Goal: Information Seeking & Learning: Find specific fact

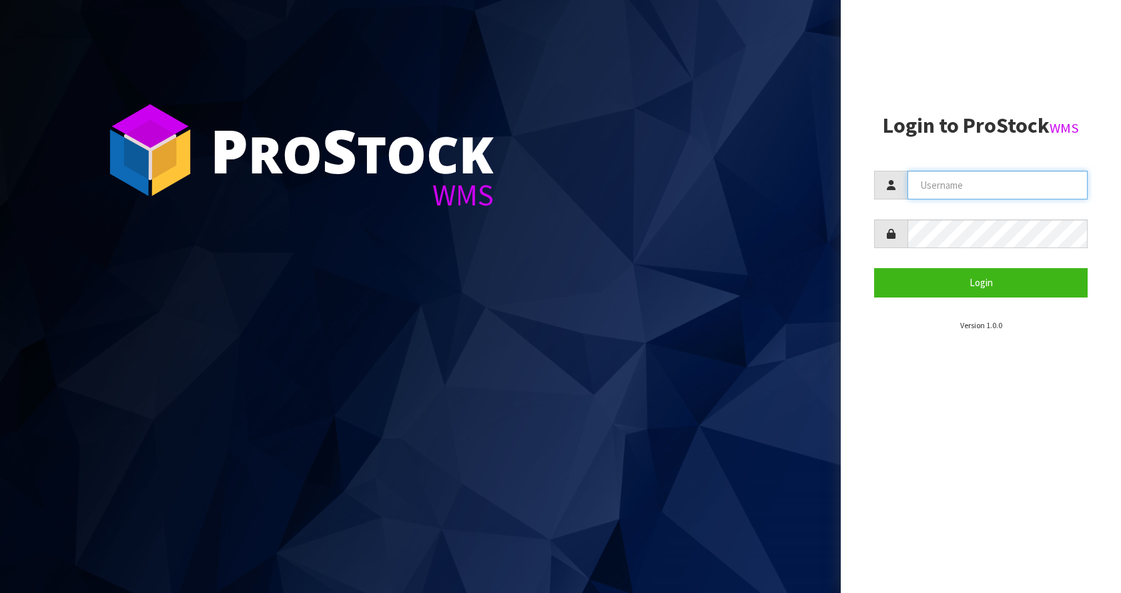
click at [1011, 196] on input "text" at bounding box center [997, 185] width 180 height 29
click at [1007, 186] on input "text" at bounding box center [997, 185] width 180 height 29
type input "[EMAIL_ADDRESS][DOMAIN_NAME]"
click at [874, 268] on button "Login" at bounding box center [980, 282] width 213 height 29
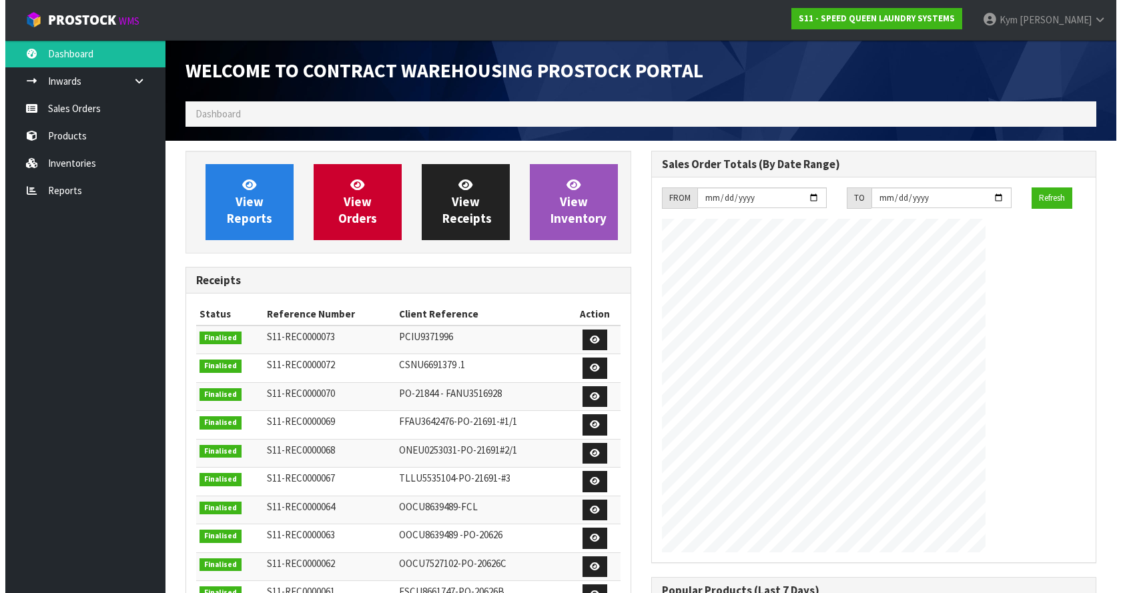
scroll to position [545, 465]
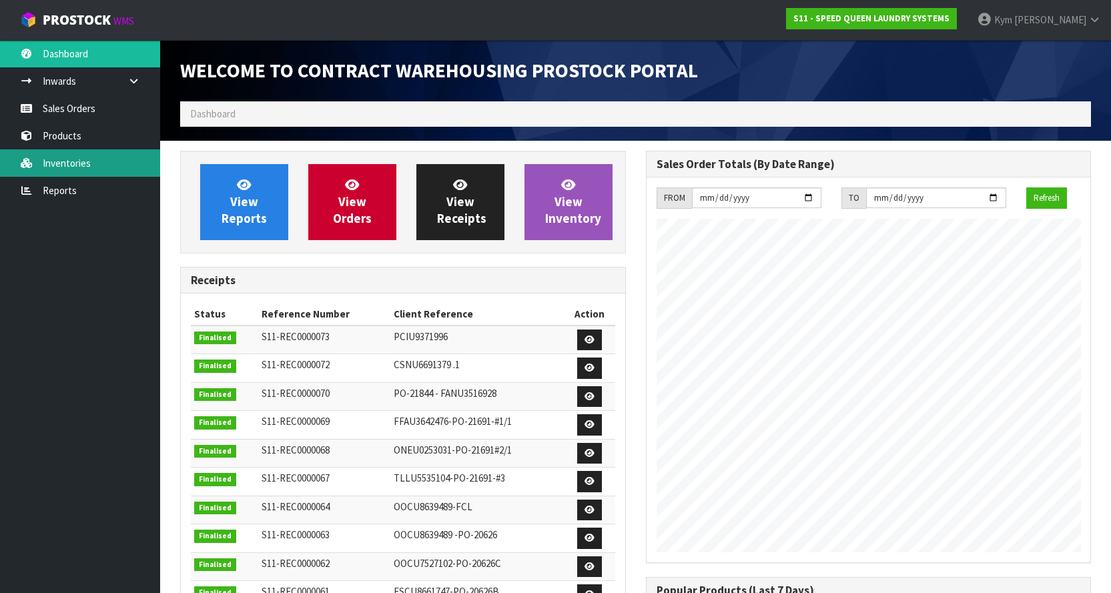
click at [71, 155] on link "Inventories" at bounding box center [80, 162] width 160 height 27
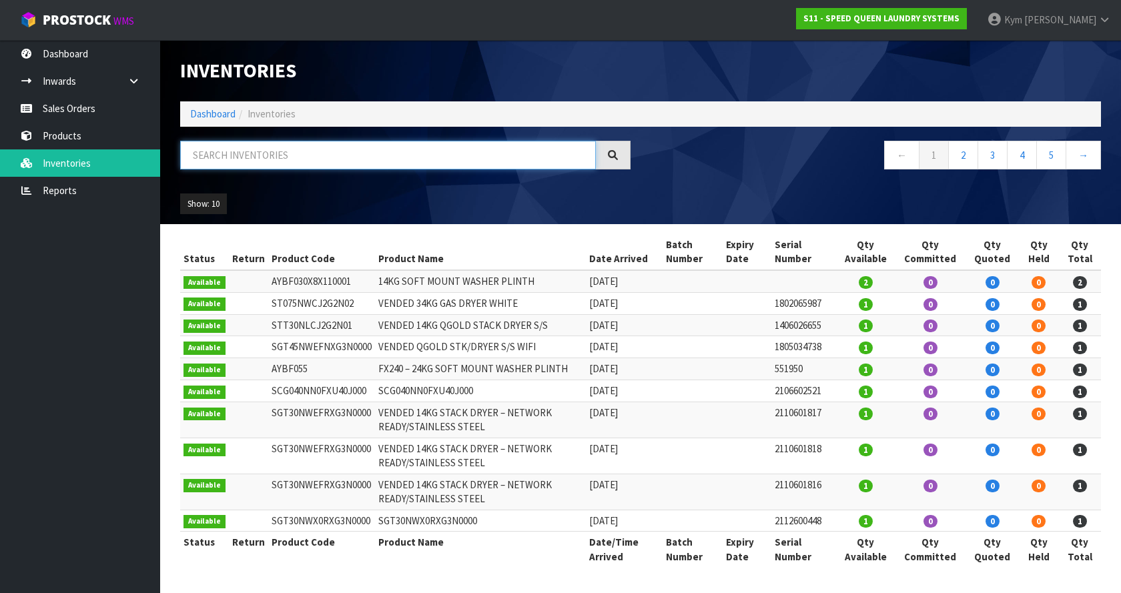
click at [228, 157] on input "text" at bounding box center [388, 155] width 416 height 29
paste input "SSA050NVX0XS3YL000"
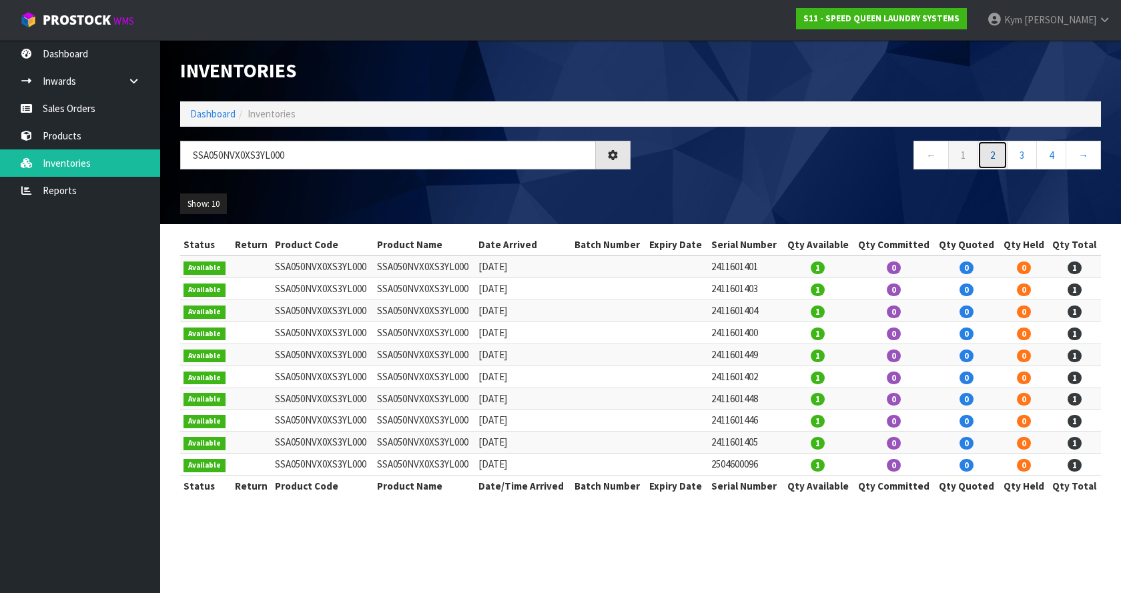
click at [985, 159] on link "2" at bounding box center [992, 155] width 30 height 29
click at [1015, 157] on link "3" at bounding box center [1022, 155] width 30 height 29
click at [1045, 161] on link "4" at bounding box center [1051, 155] width 30 height 29
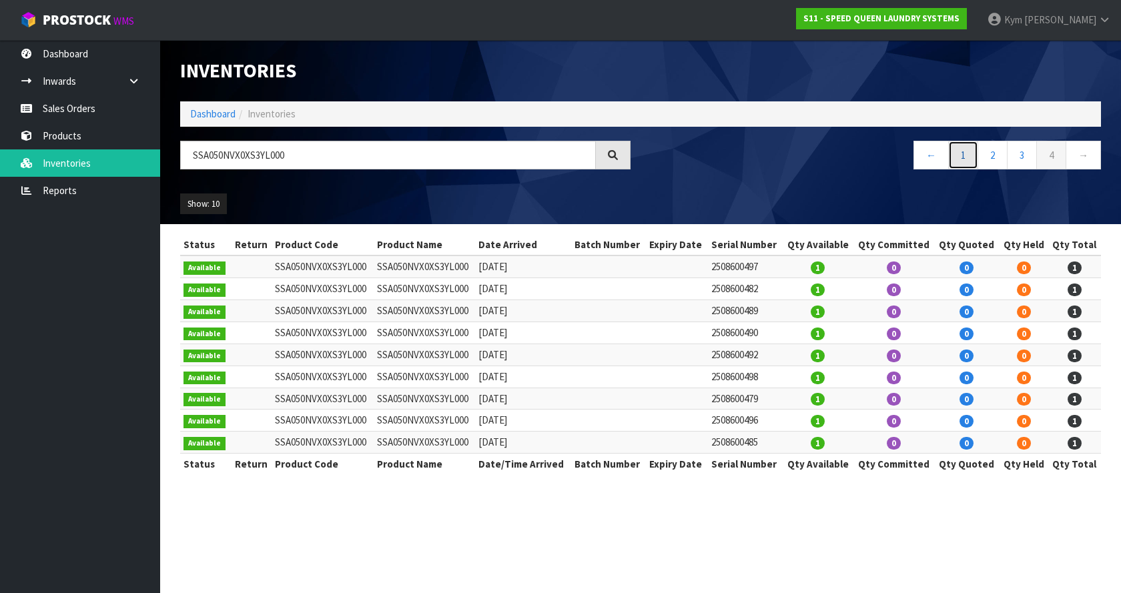
click at [959, 151] on link "1" at bounding box center [963, 155] width 30 height 29
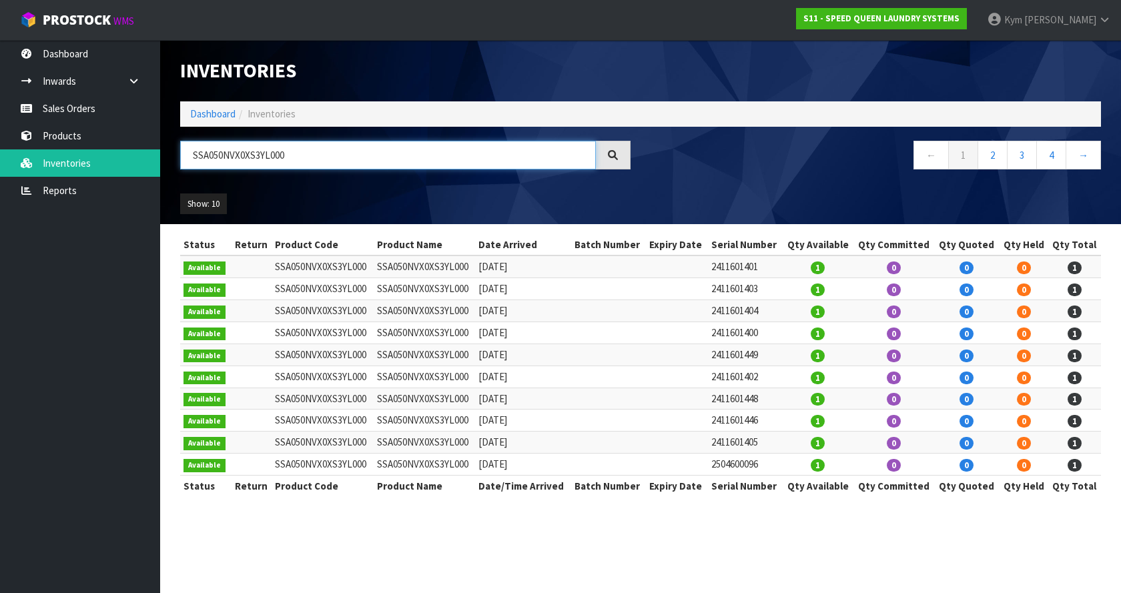
click at [380, 166] on input "SSA050NVX0XS3YL000" at bounding box center [388, 155] width 416 height 29
drag, startPoint x: 380, startPoint y: 166, endPoint x: 374, endPoint y: 160, distance: 8.5
paste input "3"
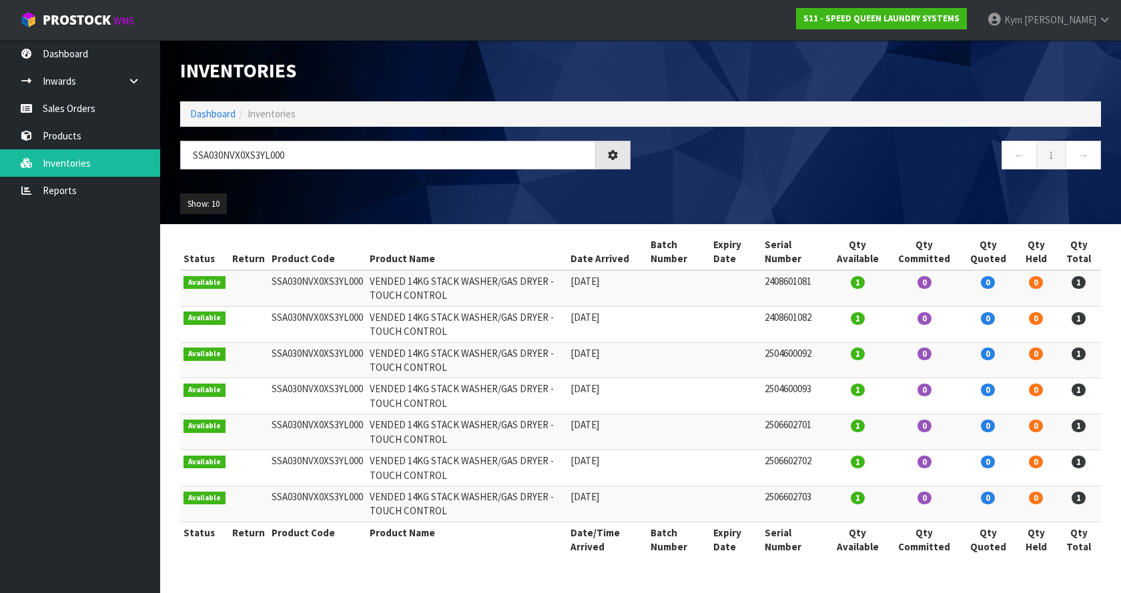
drag, startPoint x: 290, startPoint y: 172, endPoint x: 285, endPoint y: 166, distance: 8.0
click at [290, 172] on div "SSA030NVX0XS3YL000" at bounding box center [405, 160] width 470 height 39
click at [286, 160] on input "SSA030NVX0XS3YL000" at bounding box center [388, 155] width 416 height 29
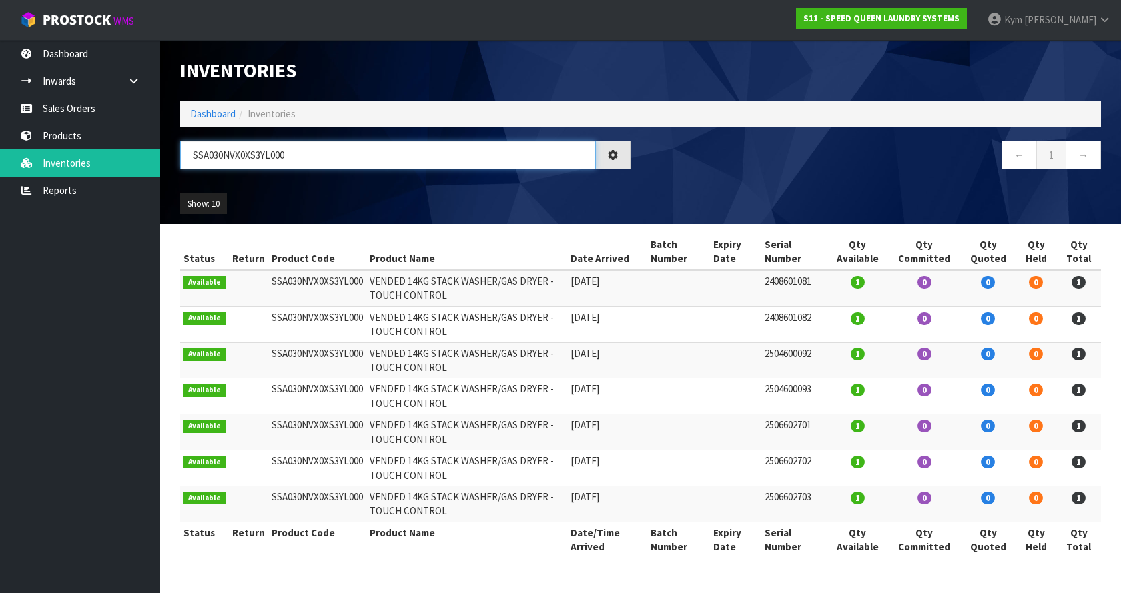
paste input "CA060VX0FXB60J"
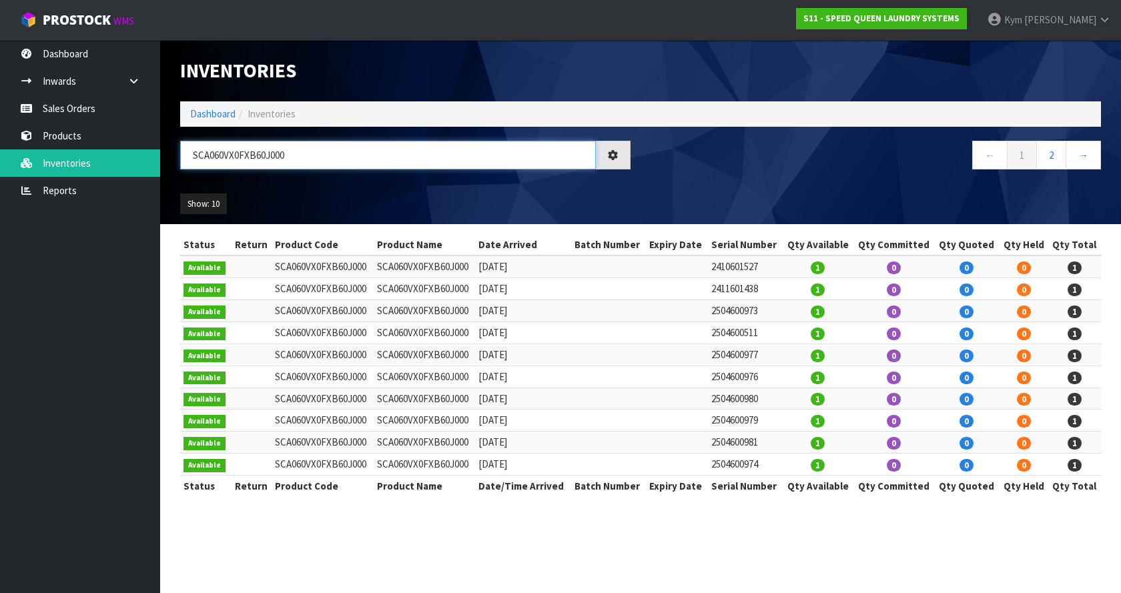
click at [315, 147] on input "SCA060VX0FXB60J000" at bounding box center [388, 155] width 416 height 29
paste input "AT45NVX0RXG6NC"
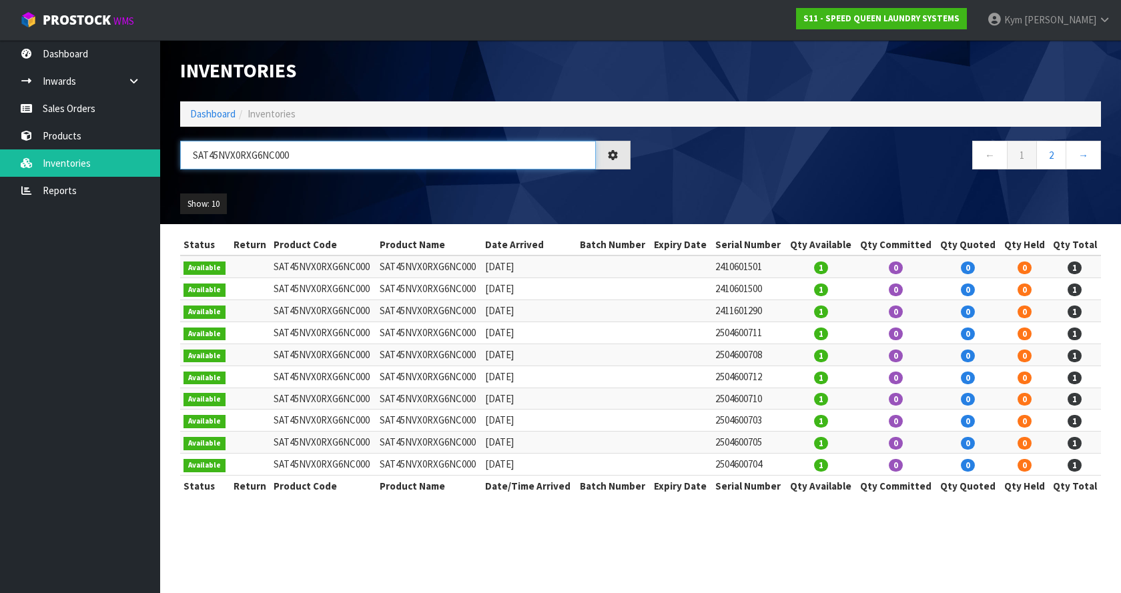
click at [332, 157] on input "SAT45NVX0RXG6NC000" at bounding box center [388, 155] width 416 height 29
paste input "075NVX0N"
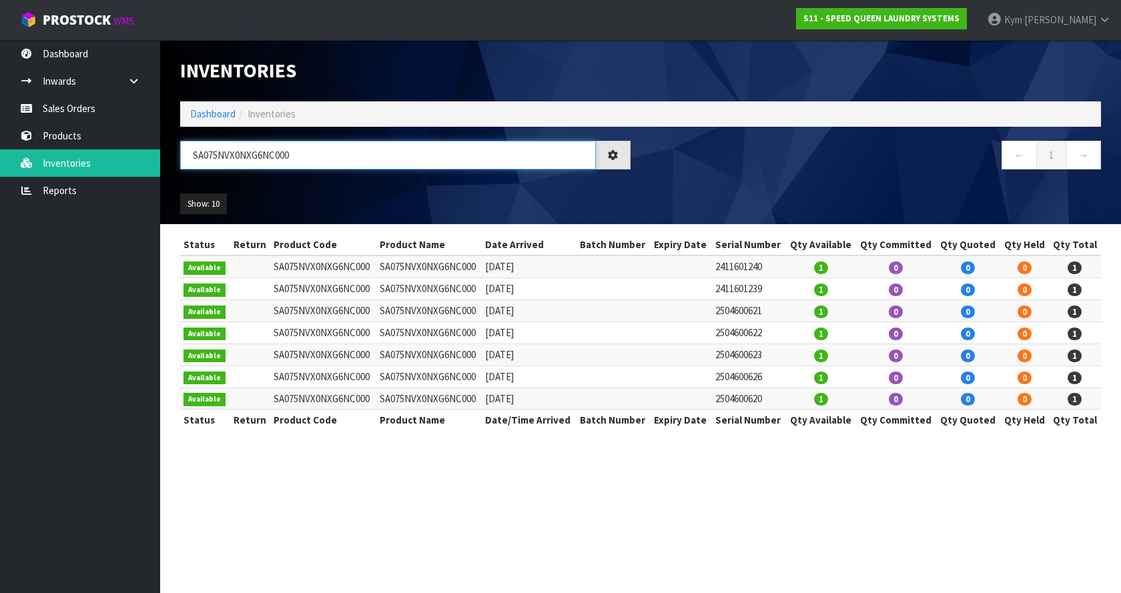
click at [312, 142] on input "SA075NVX0NXG6NC000" at bounding box center [388, 155] width 416 height 29
paste input "ACBF40x6x110002"
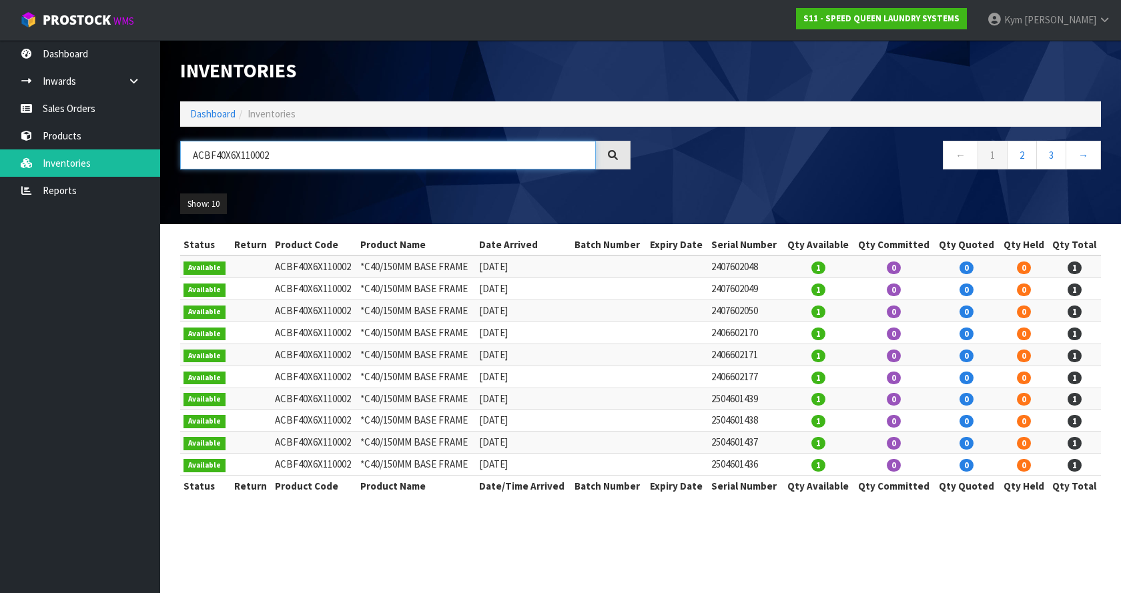
click at [291, 151] on input "ACBF40X6X110002" at bounding box center [388, 155] width 416 height 29
paste input "30x6x"
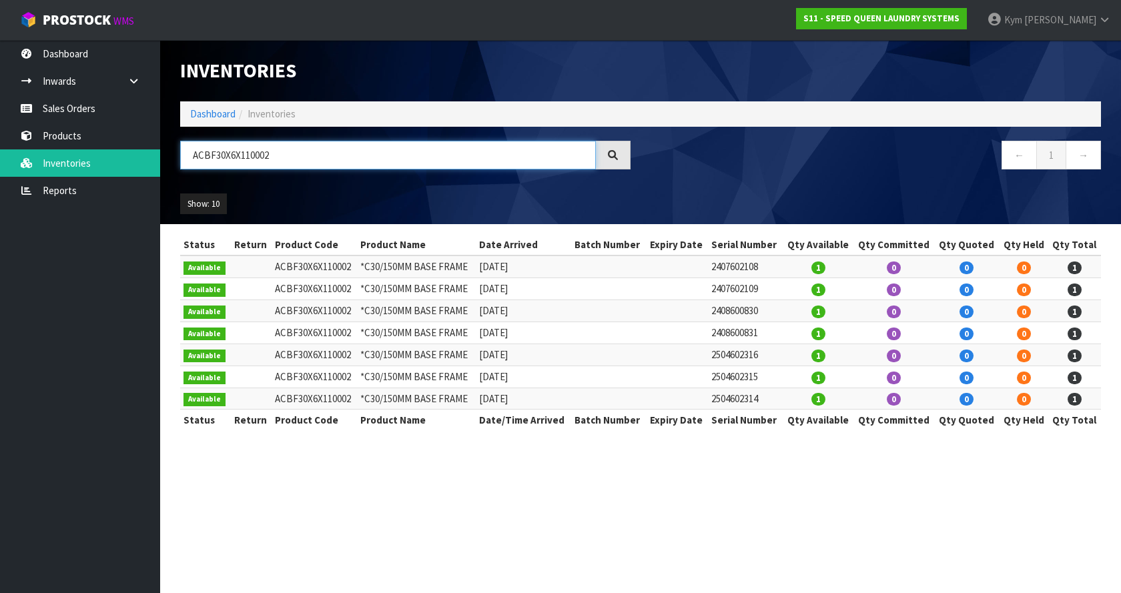
click at [387, 161] on input "ACBF30X6X110002" at bounding box center [388, 155] width 416 height 29
paste input "60x8x"
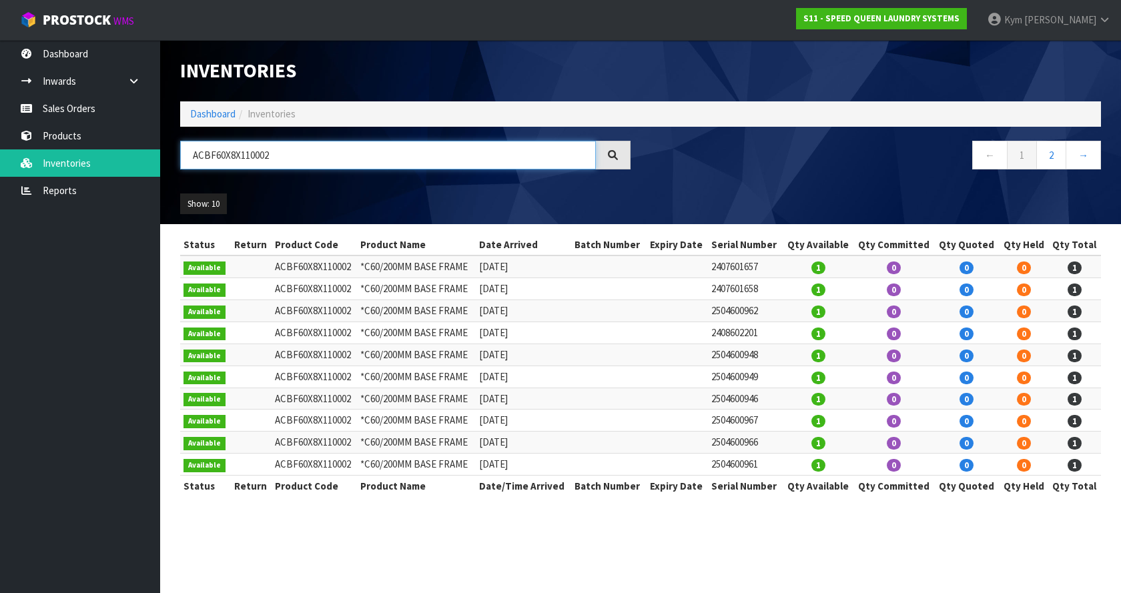
type input "ACBF60X8X110002"
click at [1051, 165] on link "2" at bounding box center [1051, 155] width 30 height 29
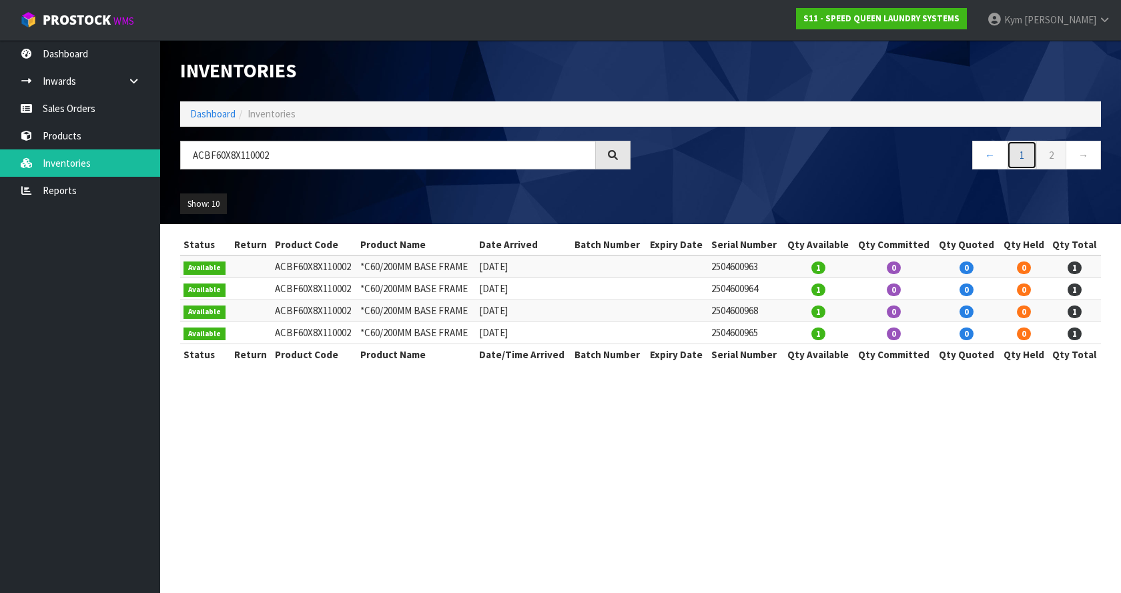
click at [1021, 163] on link "1" at bounding box center [1022, 155] width 30 height 29
